Goal: Task Accomplishment & Management: Manage account settings

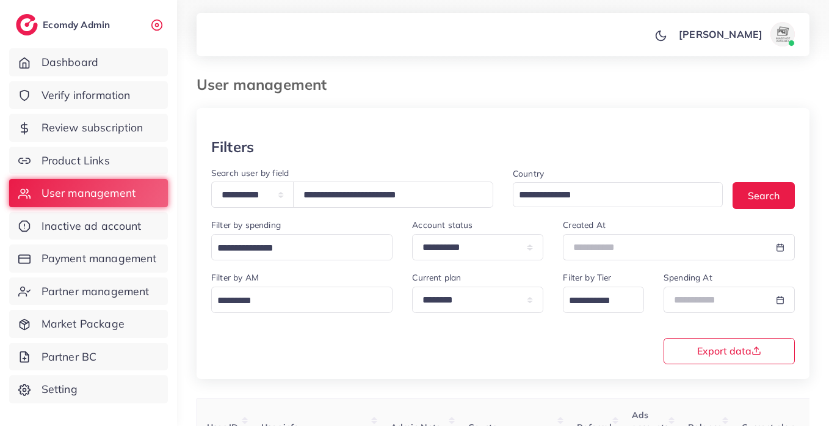
select select "*****"
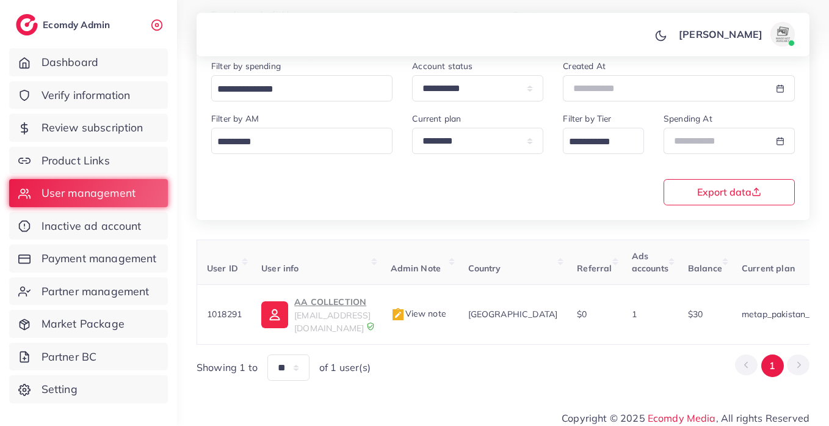
scroll to position [0, 34]
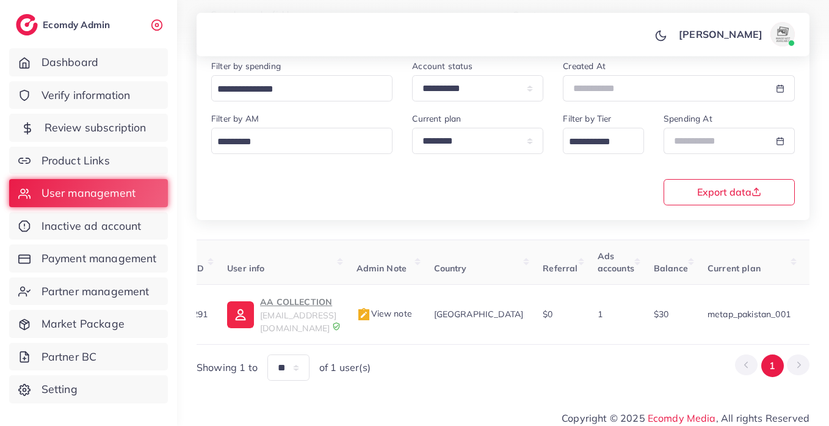
click at [114, 127] on span "Review subscription" at bounding box center [96, 128] width 102 height 16
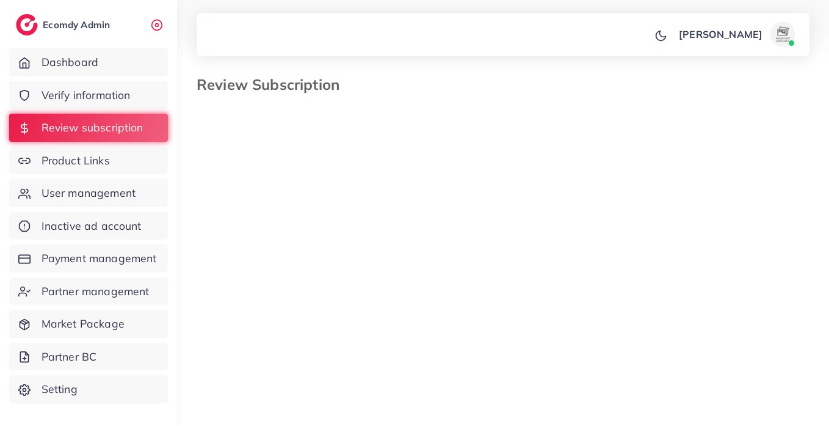
select select "*******"
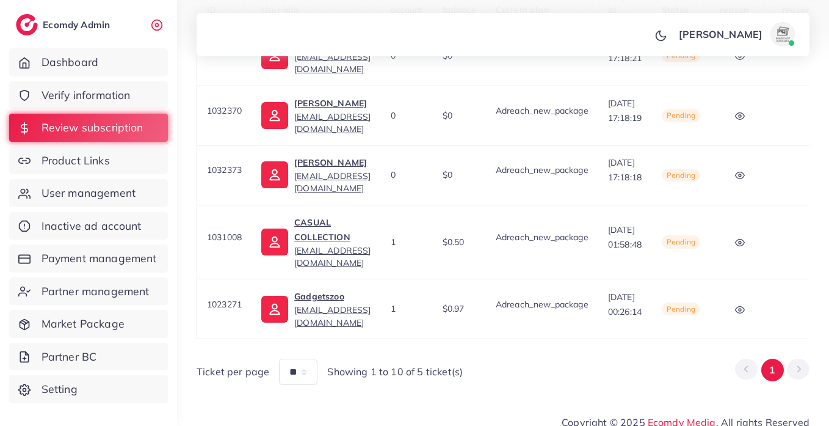
scroll to position [0, 151]
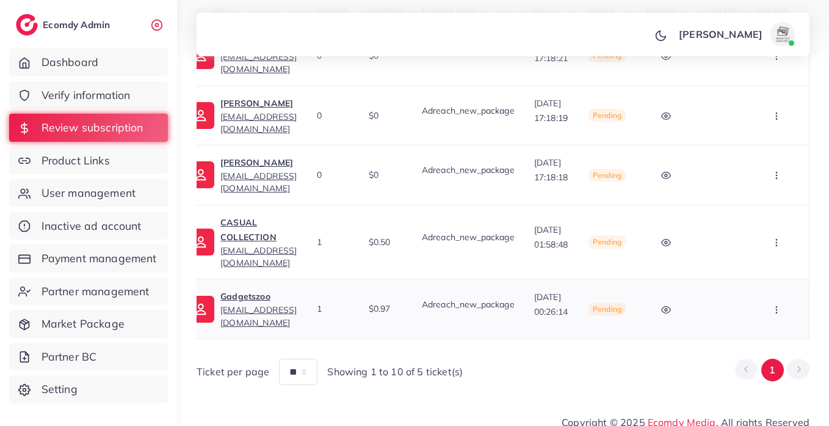
click at [774, 305] on icon "button" at bounding box center [777, 310] width 10 height 10
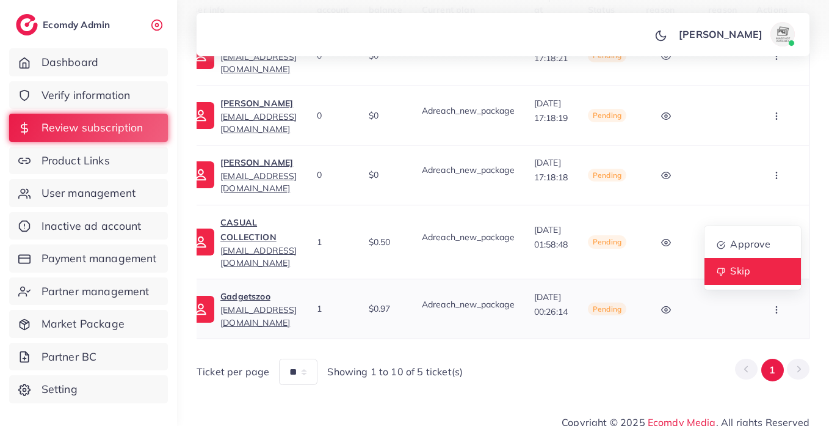
click at [765, 265] on link "Skip" at bounding box center [753, 271] width 96 height 27
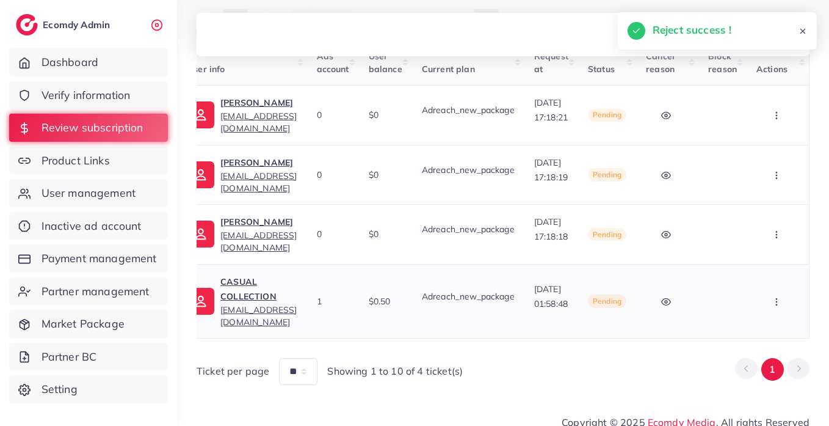
click at [780, 288] on button "button" at bounding box center [778, 300] width 43 height 27
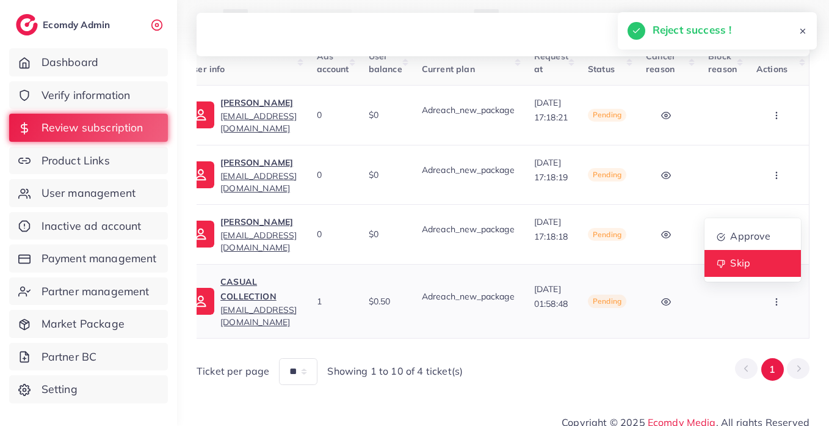
click at [763, 260] on link "Skip" at bounding box center [753, 263] width 96 height 27
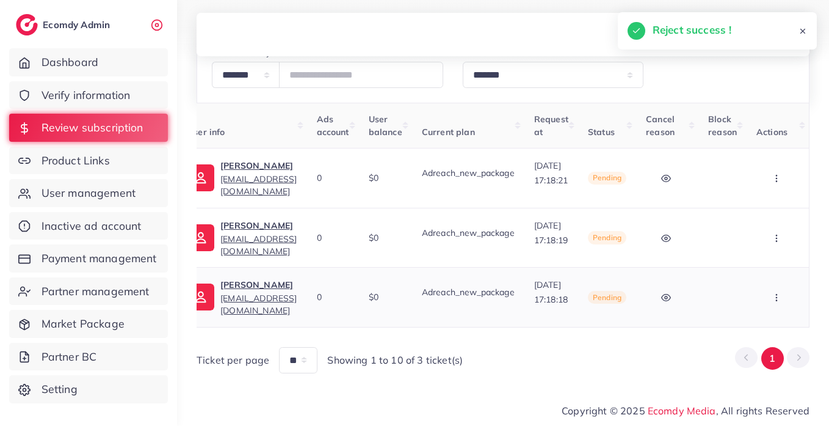
click at [764, 291] on button "button" at bounding box center [778, 296] width 43 height 27
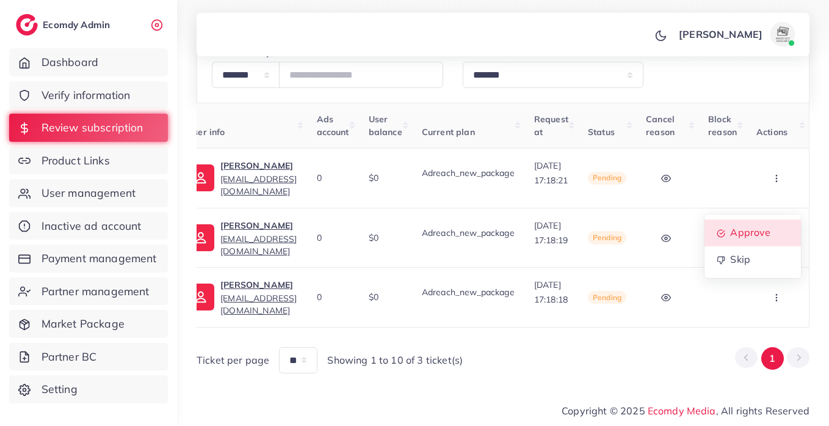
click at [763, 238] on link "Approve" at bounding box center [753, 232] width 96 height 27
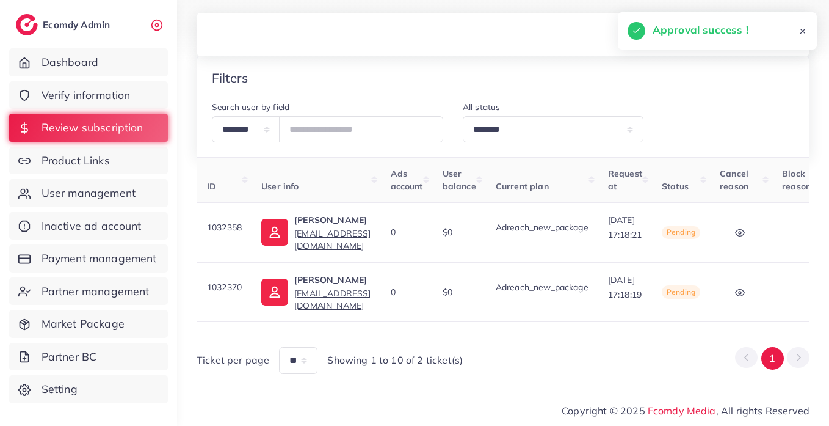
scroll to position [0, 128]
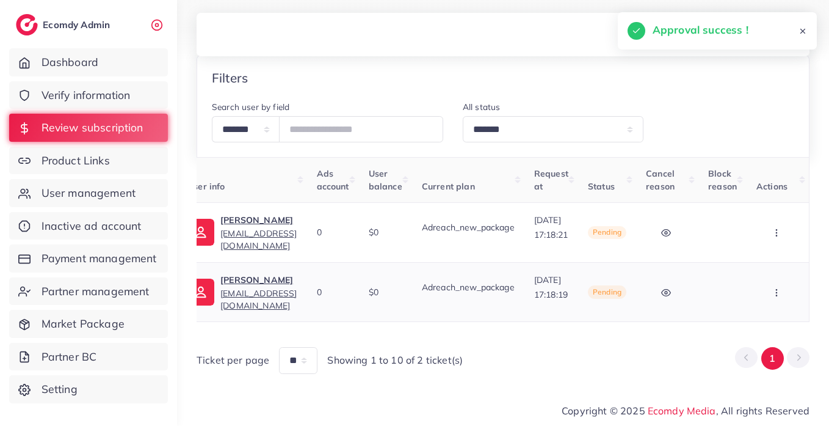
click at [787, 289] on button "button" at bounding box center [778, 291] width 43 height 27
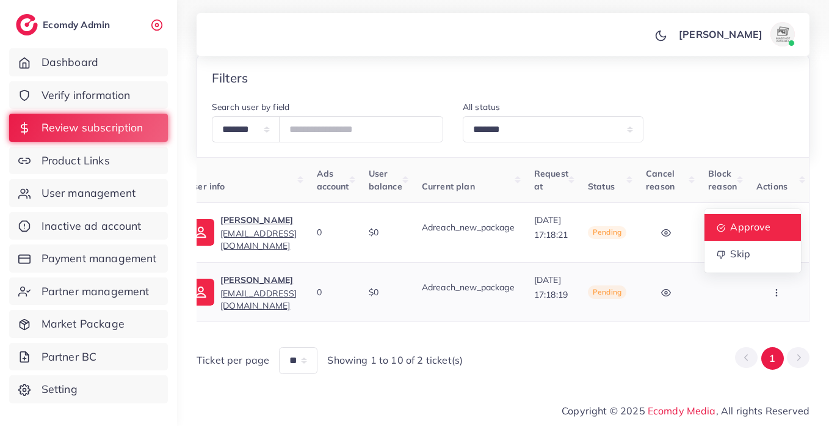
click at [765, 214] on link "Approve" at bounding box center [753, 227] width 96 height 27
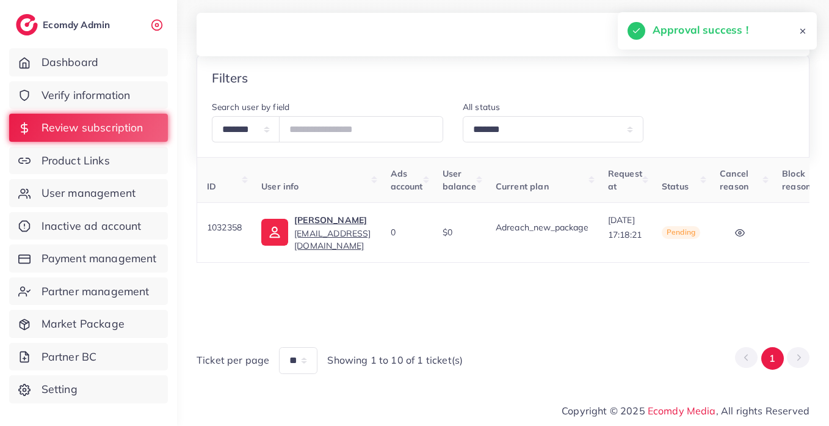
scroll to position [0, 116]
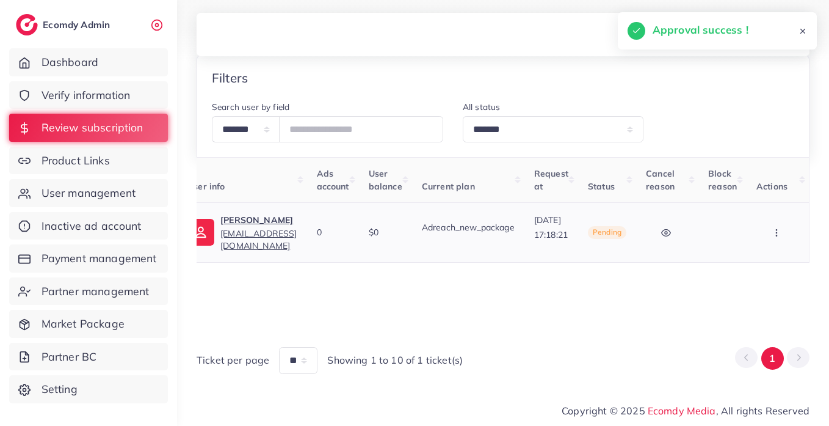
click at [784, 224] on button "button" at bounding box center [778, 232] width 43 height 27
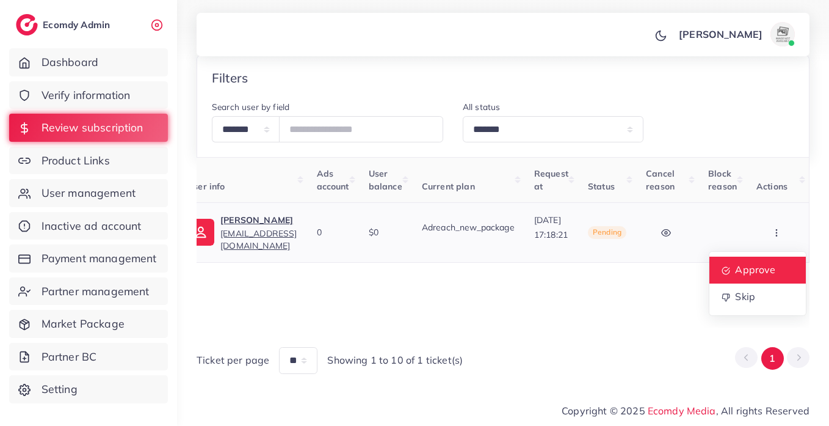
click at [774, 266] on span "Approve" at bounding box center [755, 269] width 40 height 12
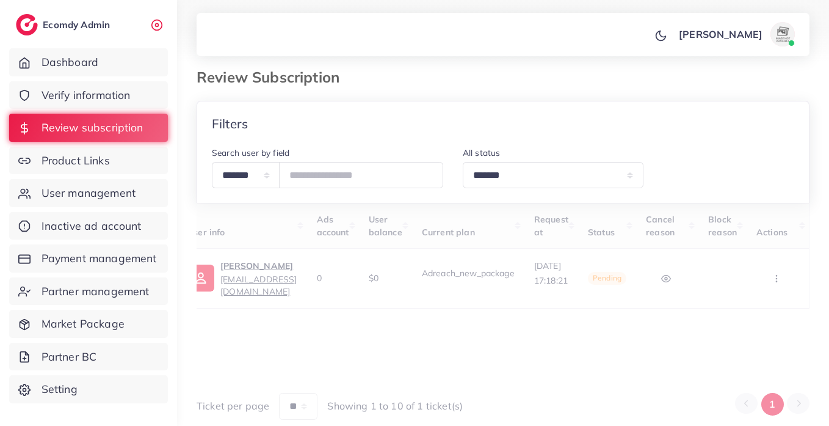
scroll to position [0, 0]
